Goal: Task Accomplishment & Management: Complete application form

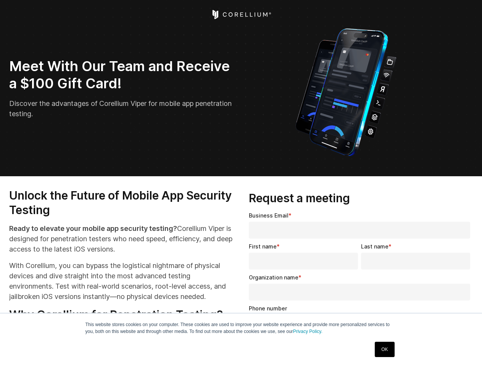
select select "**"
click at [361, 289] on input "Organization name *" at bounding box center [360, 291] width 222 height 17
click at [466, 350] on img "Open Intercom Messenger" at bounding box center [465, 349] width 9 height 9
